Goal: Navigation & Orientation: Find specific page/section

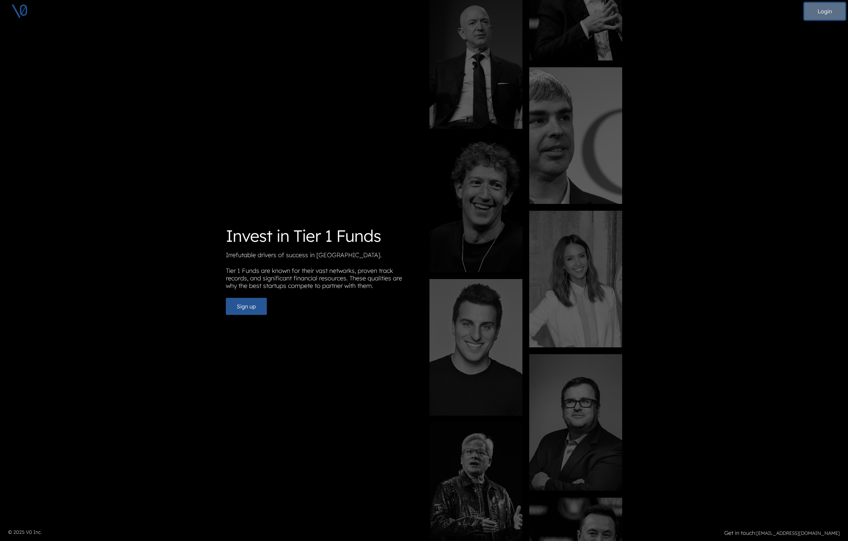
click at [816, 15] on button "Login" at bounding box center [824, 11] width 41 height 17
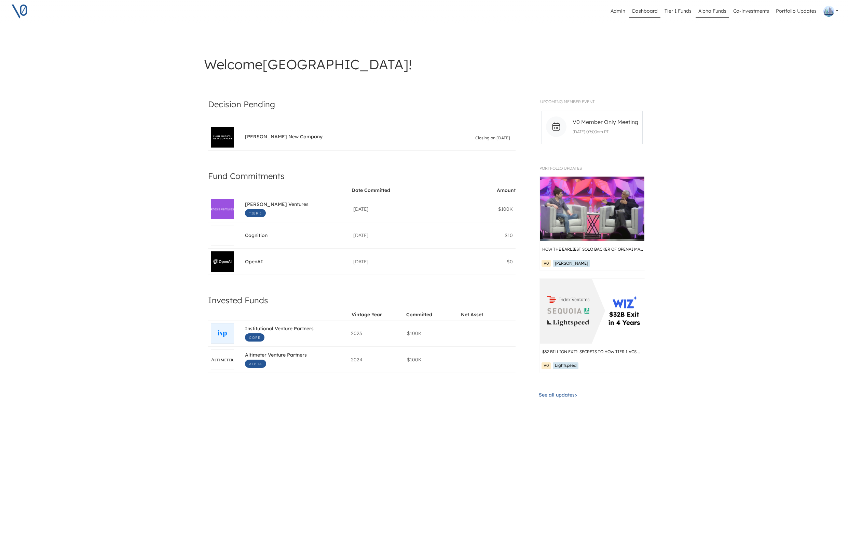
click at [715, 14] on link "Alpha Funds" at bounding box center [711, 11] width 33 height 13
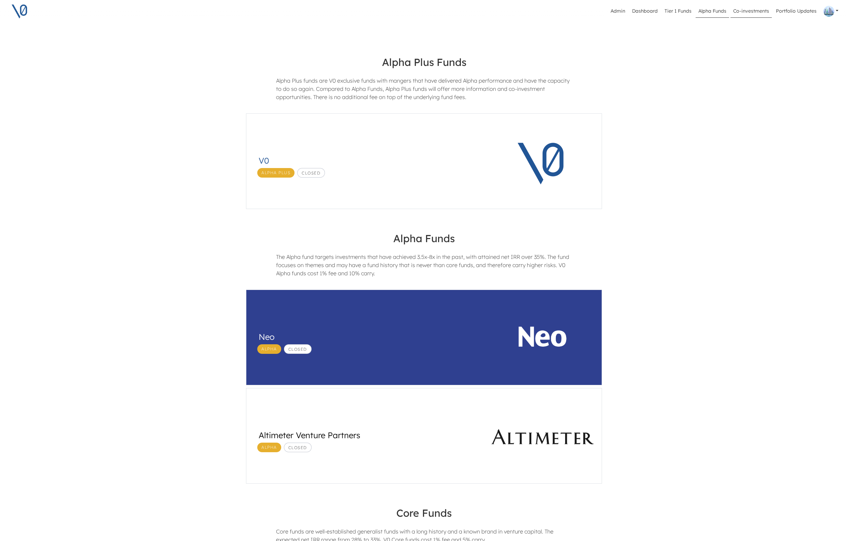
click at [744, 8] on link "Co-investments" at bounding box center [750, 11] width 41 height 13
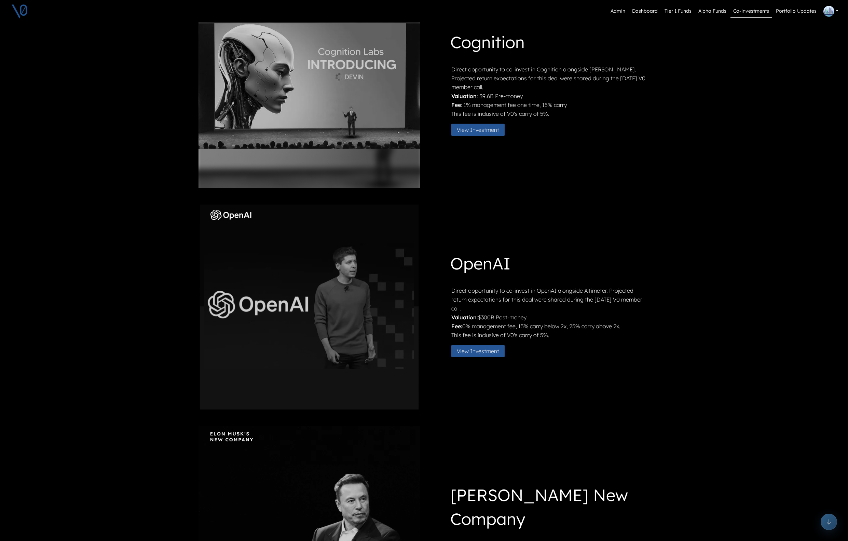
scroll to position [7, 0]
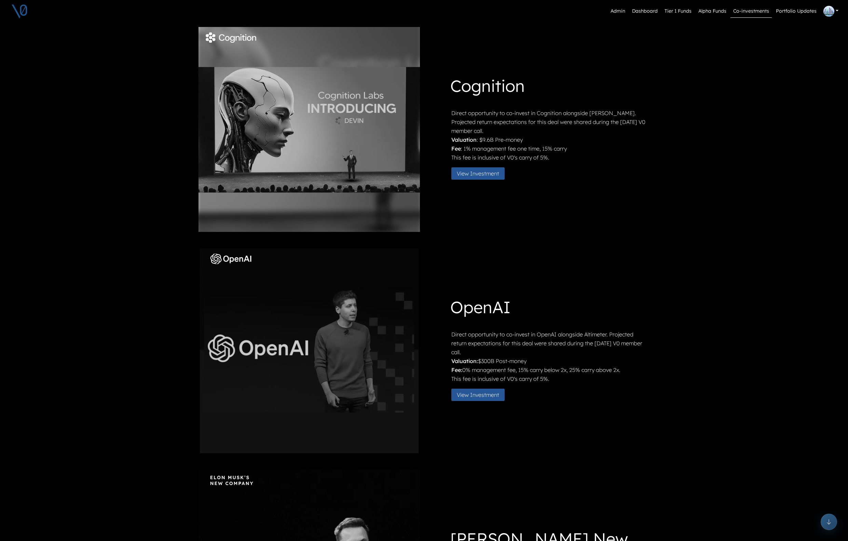
click at [659, 18] on div "Admin Dashboard Tier 1 Funds Alpha Funds Co-investments Portfolio Updates Profi…" at bounding box center [439, 11] width 817 height 16
click at [669, 15] on link "Tier 1 Funds" at bounding box center [677, 11] width 32 height 13
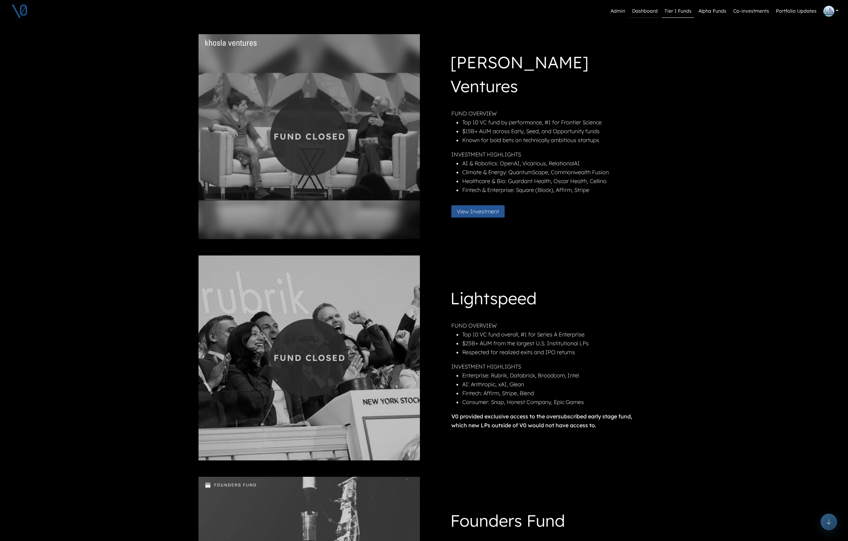
click at [634, 17] on link "Dashboard" at bounding box center [644, 11] width 31 height 13
